Goal: Task Accomplishment & Management: Manage account settings

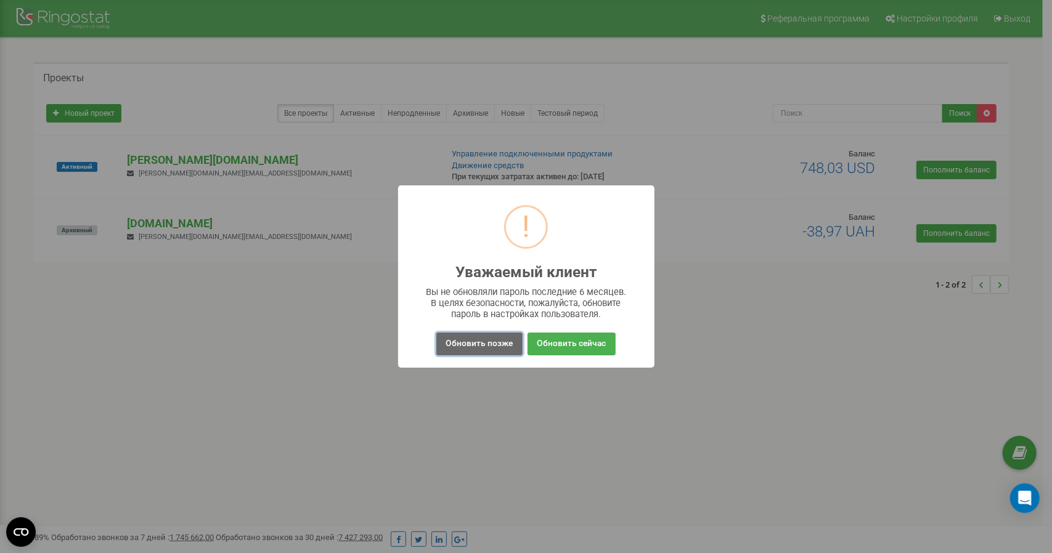
click at [480, 341] on button "Обновить позже" at bounding box center [479, 344] width 86 height 23
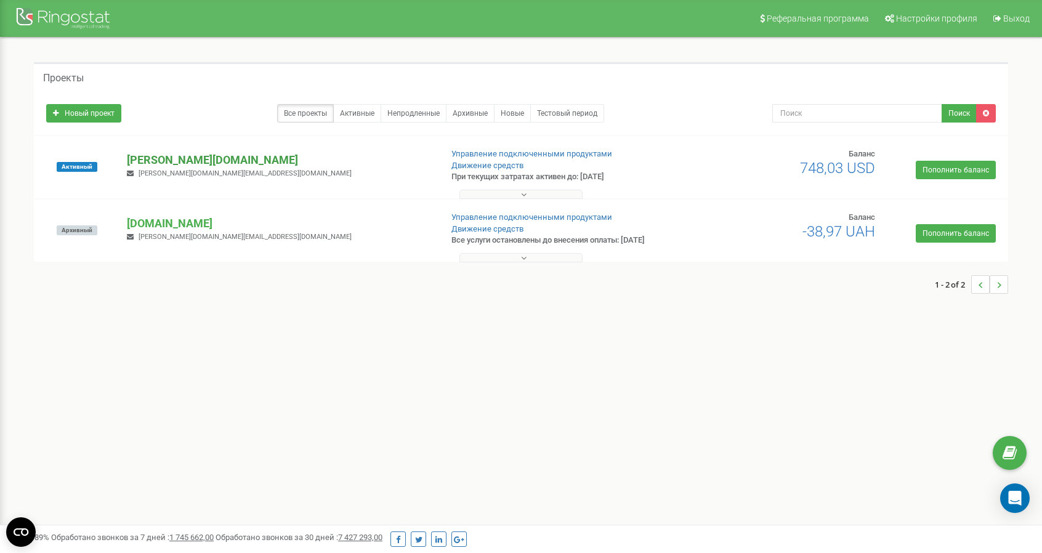
click at [179, 160] on p "[PERSON_NAME][DOMAIN_NAME]" at bounding box center [279, 160] width 304 height 16
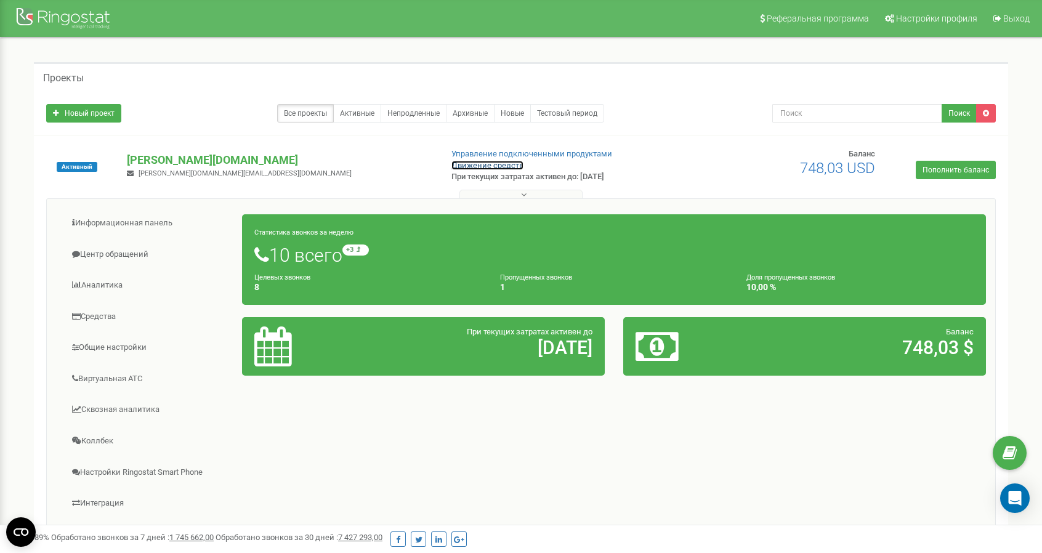
click at [485, 164] on link "Движение средств" at bounding box center [488, 165] width 72 height 9
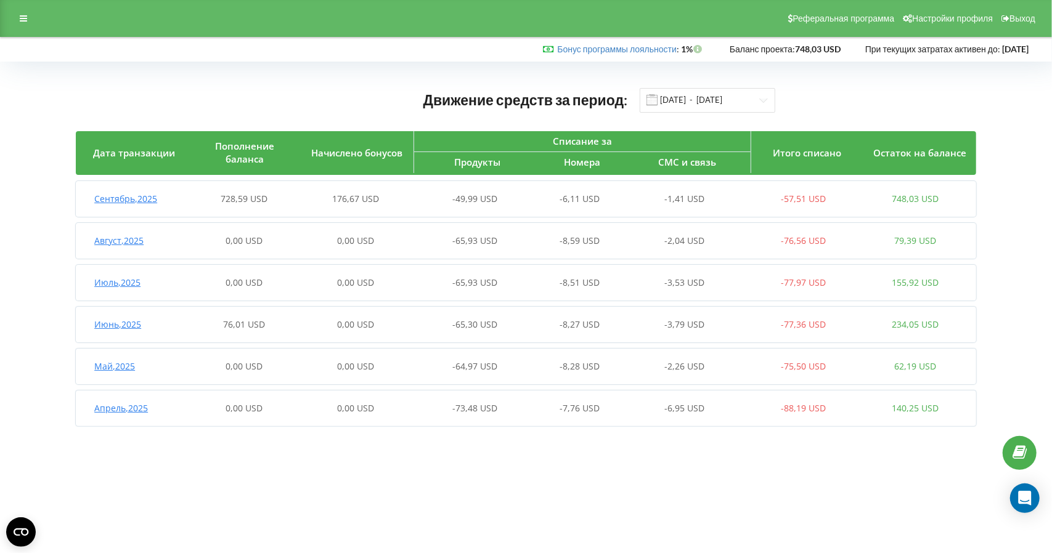
click at [485, 164] on span "Продукты" at bounding box center [477, 162] width 46 height 12
